Goal: Check status

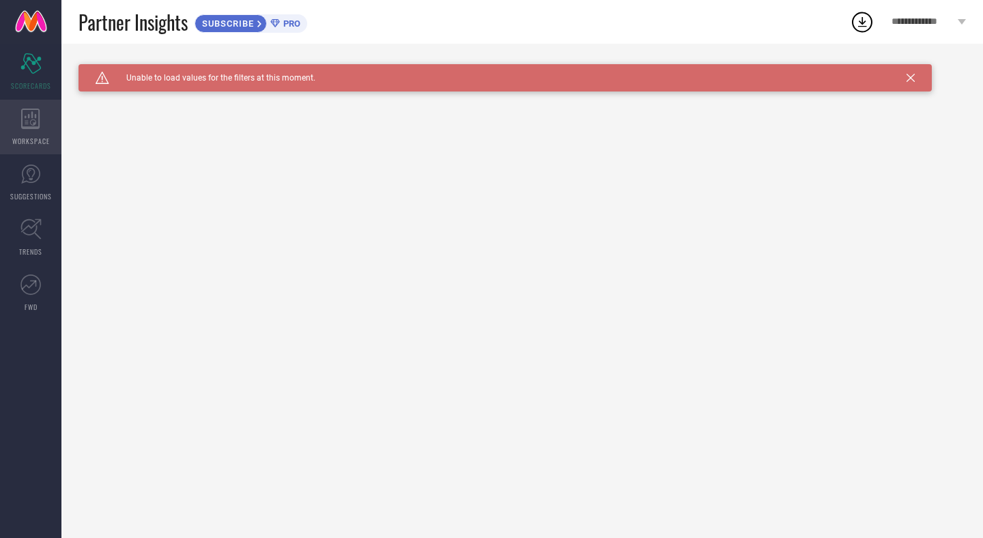
click at [39, 122] on icon at bounding box center [30, 119] width 18 height 20
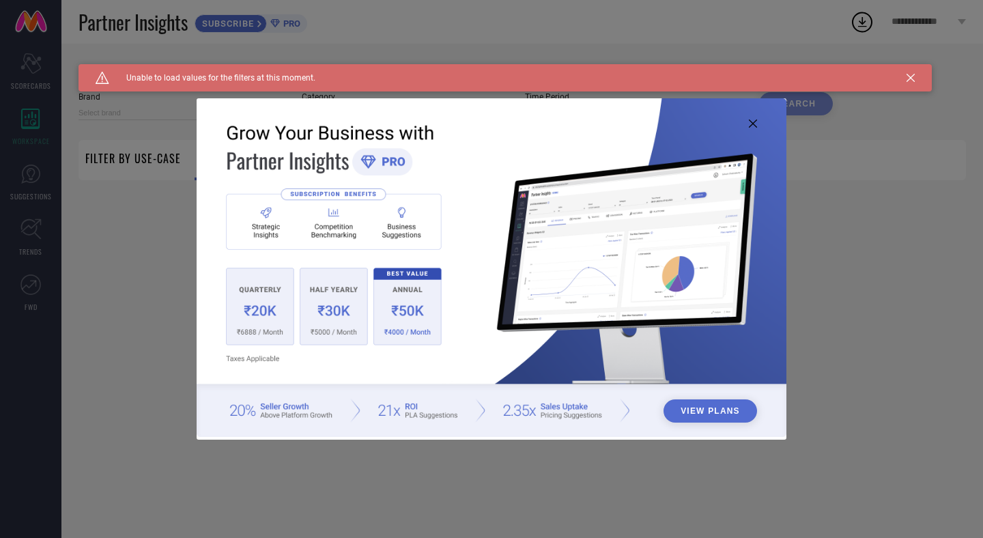
type input "1 STOP FASHION"
type input "All"
click at [752, 122] on icon at bounding box center [753, 123] width 8 height 8
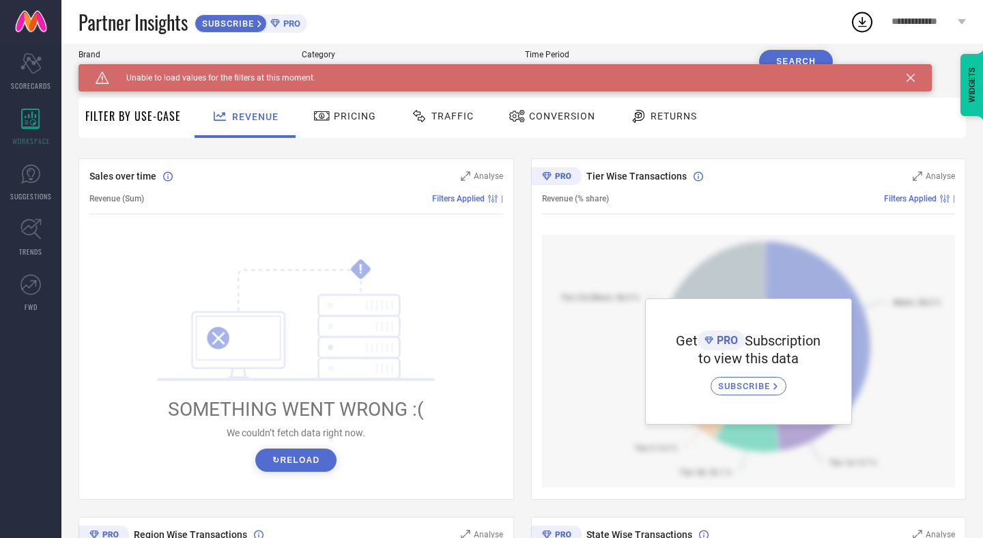
scroll to position [54, 0]
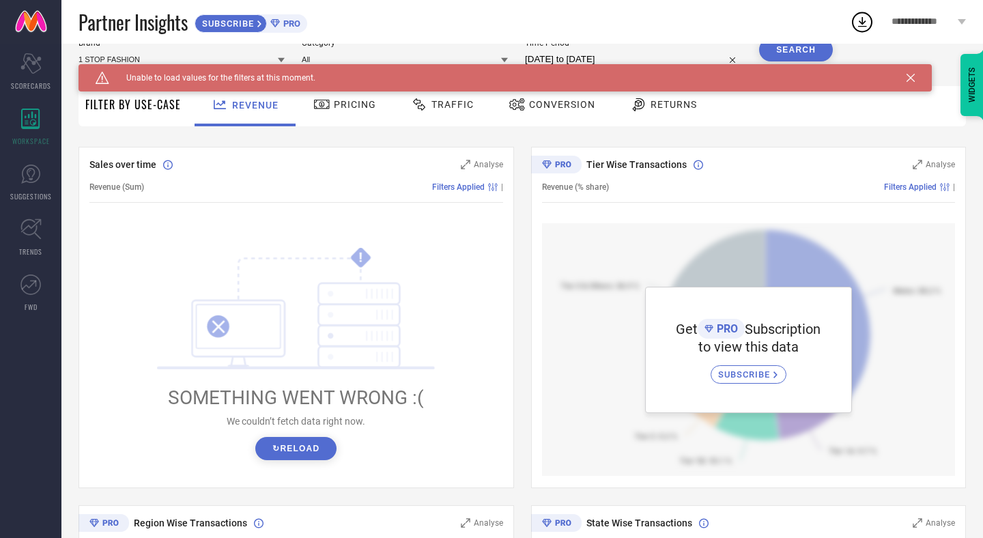
click at [294, 453] on button "↻ Reload" at bounding box center [295, 448] width 81 height 23
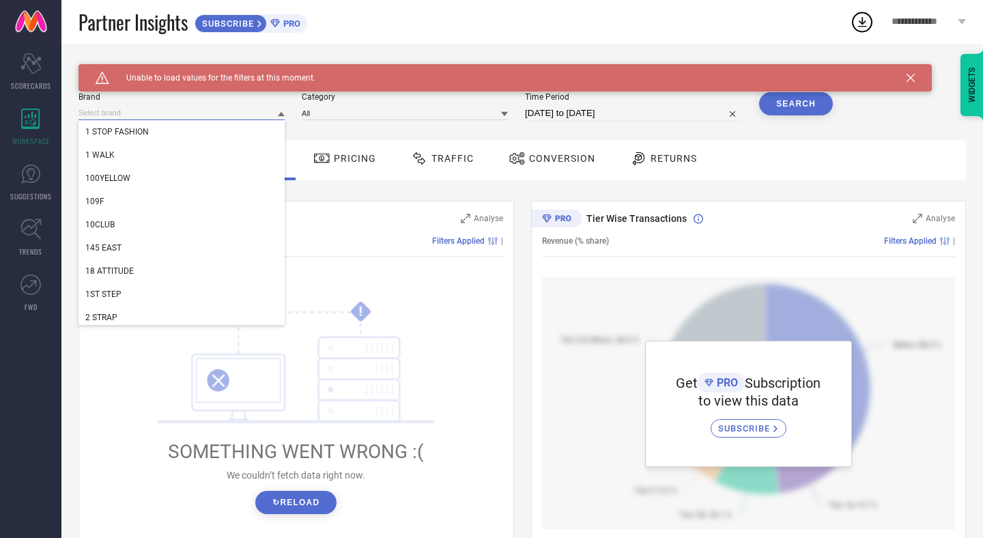
click at [199, 109] on input at bounding box center [182, 113] width 206 height 14
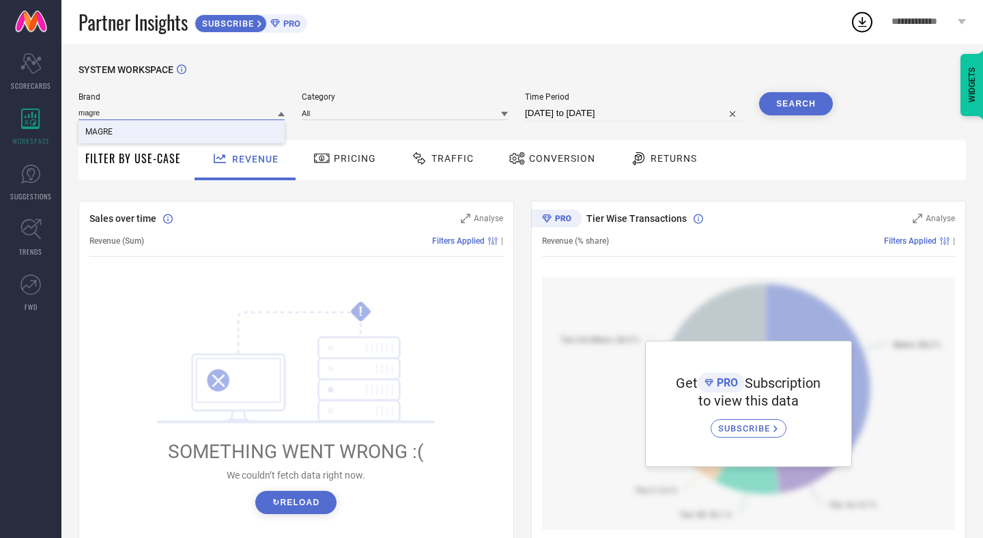
type input "magre"
click at [121, 135] on div "MAGRE" at bounding box center [182, 131] width 206 height 23
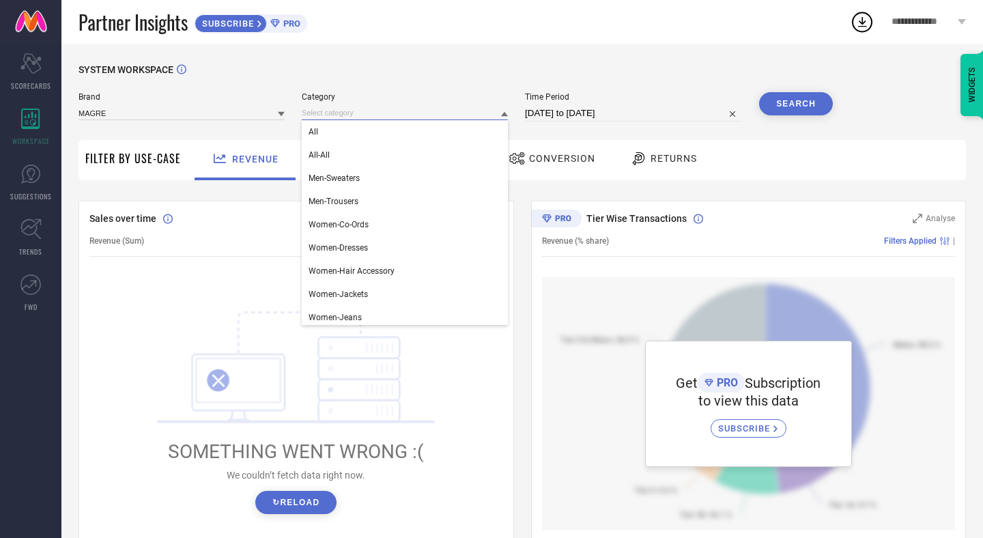
click at [410, 108] on input at bounding box center [405, 113] width 206 height 14
click at [360, 126] on div "All" at bounding box center [405, 131] width 206 height 23
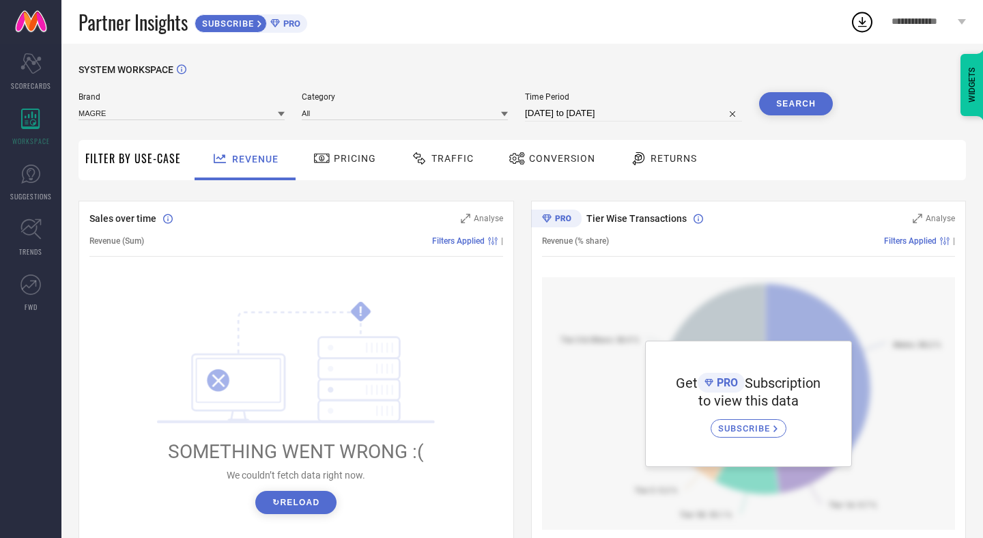
select select "6"
select select "2025"
select select "7"
select select "2025"
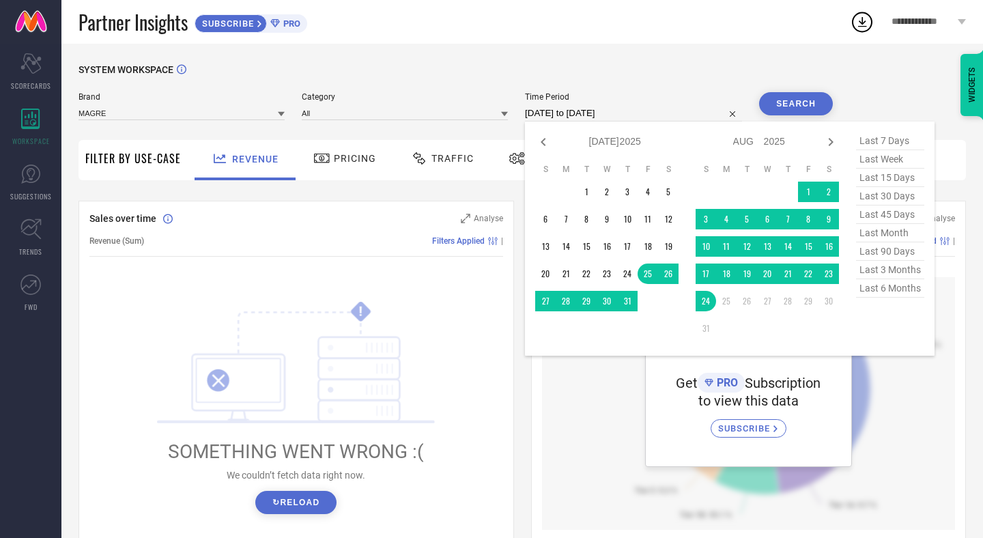
click at [657, 113] on input "[DATE] to [DATE]" at bounding box center [633, 113] width 217 height 16
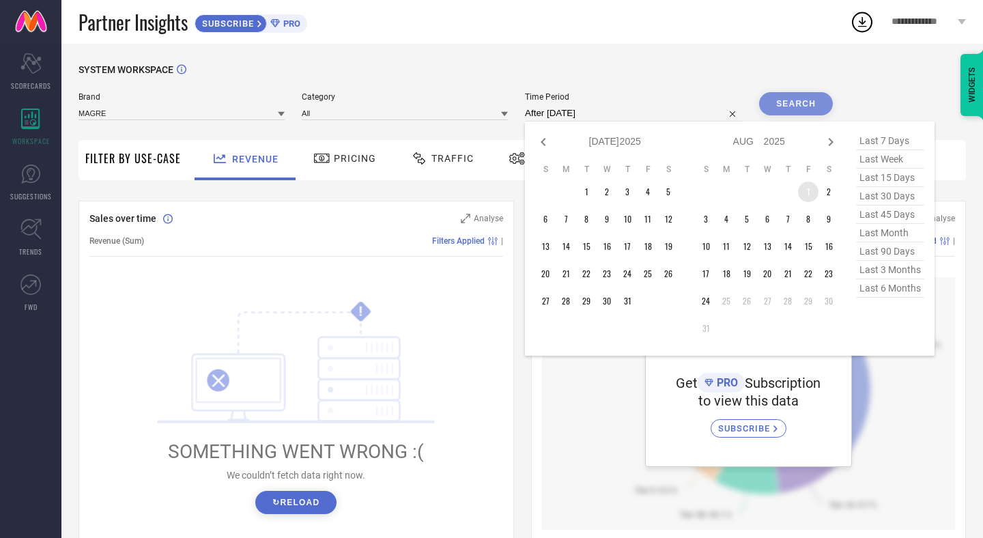
click at [807, 195] on td "1" at bounding box center [808, 192] width 20 height 20
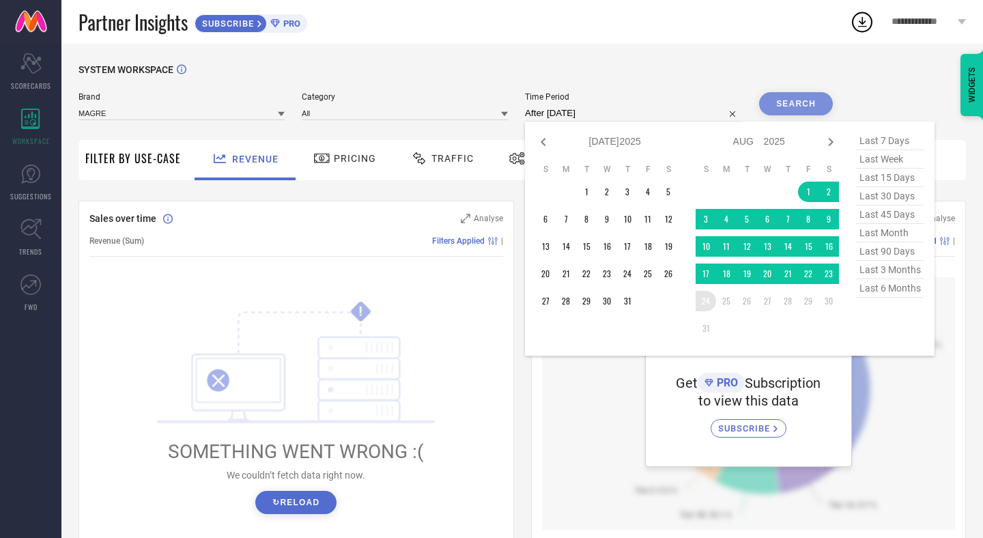
type input "[DATE] to [DATE]"
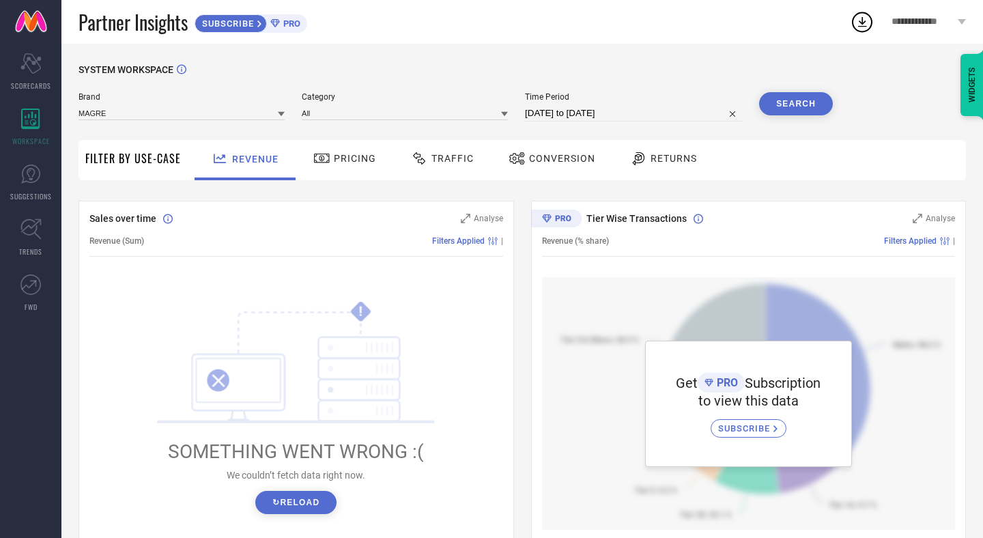
click at [791, 102] on button "Search" at bounding box center [796, 103] width 74 height 23
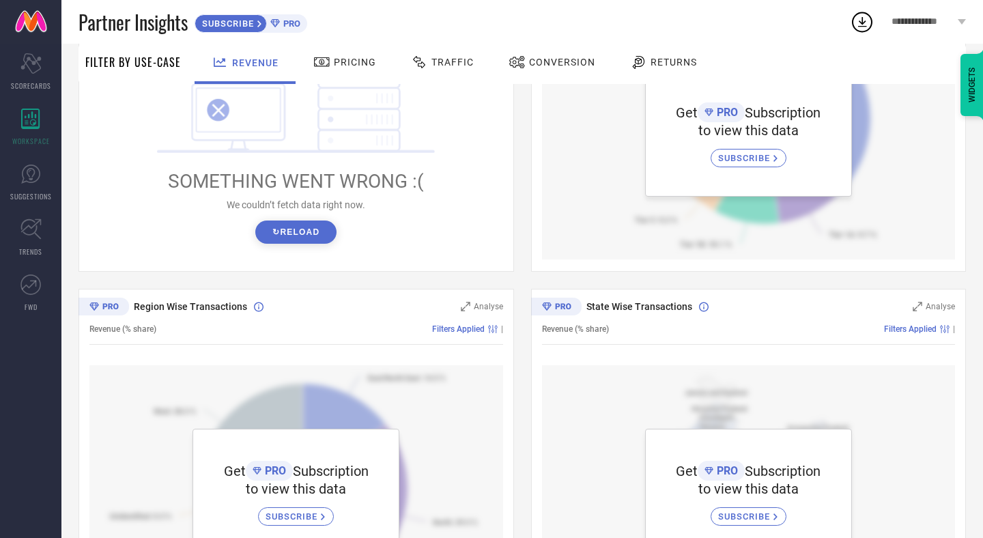
scroll to position [383, 0]
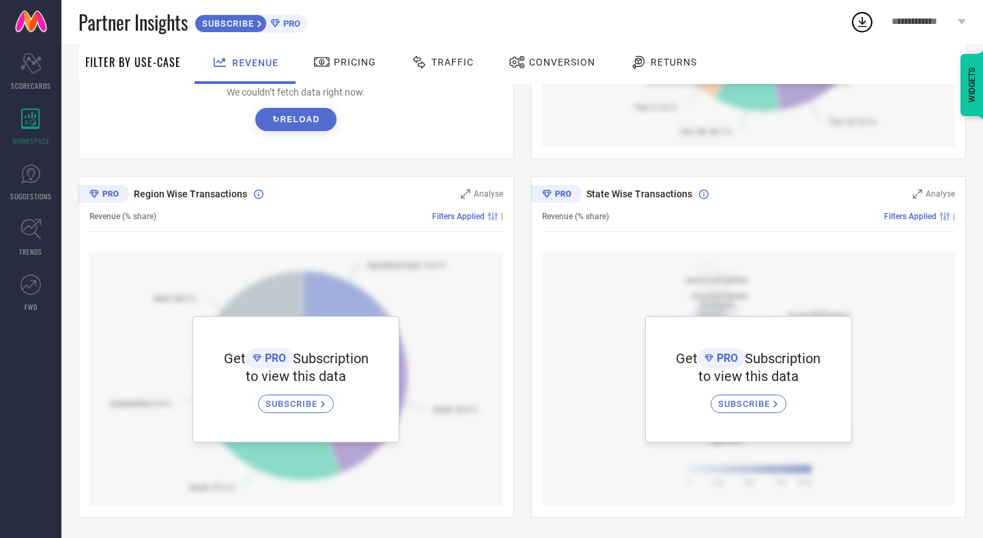
click at [297, 412] on div "SUBSCRIBE" at bounding box center [296, 404] width 76 height 18
